Goal: Navigation & Orientation: Find specific page/section

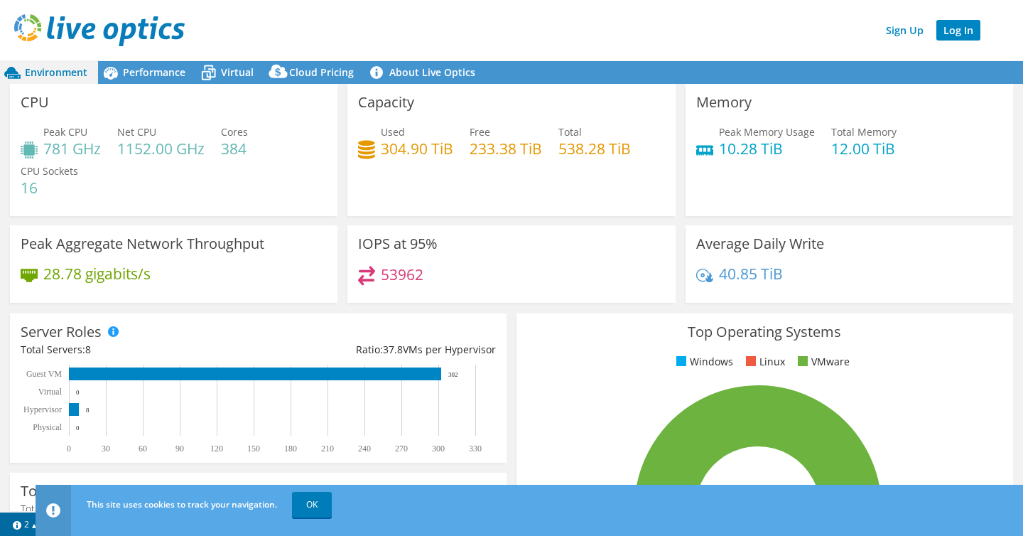
click at [968, 28] on link "Log In" at bounding box center [958, 30] width 44 height 21
click at [168, 70] on span "Performance" at bounding box center [154, 71] width 63 height 13
